Goal: Task Accomplishment & Management: Use online tool/utility

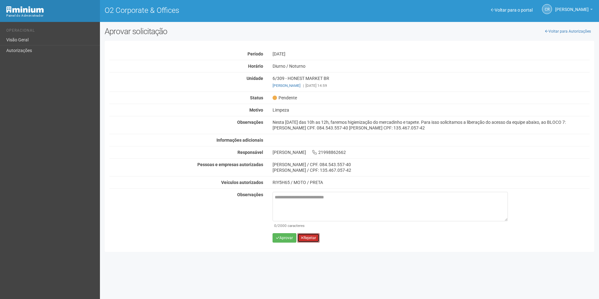
click at [311, 237] on button "Rejeitar" at bounding box center [308, 237] width 22 height 9
